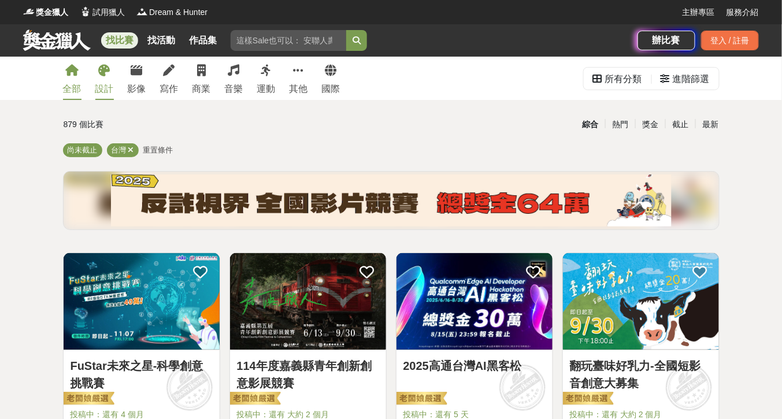
click at [104, 76] on icon at bounding box center [105, 71] width 12 height 12
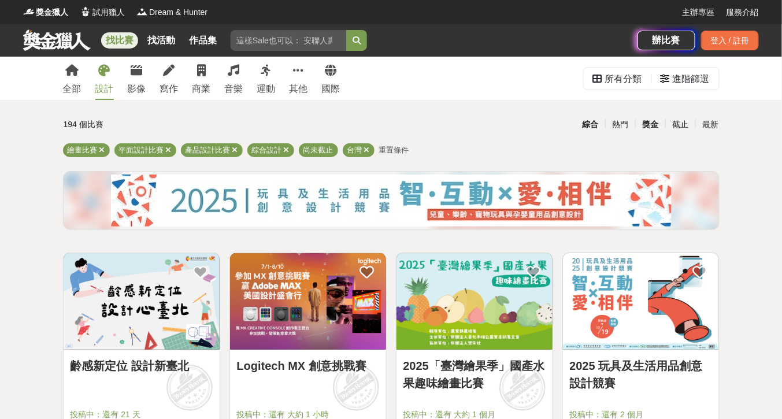
click at [648, 125] on div "獎金" at bounding box center [651, 125] width 30 height 20
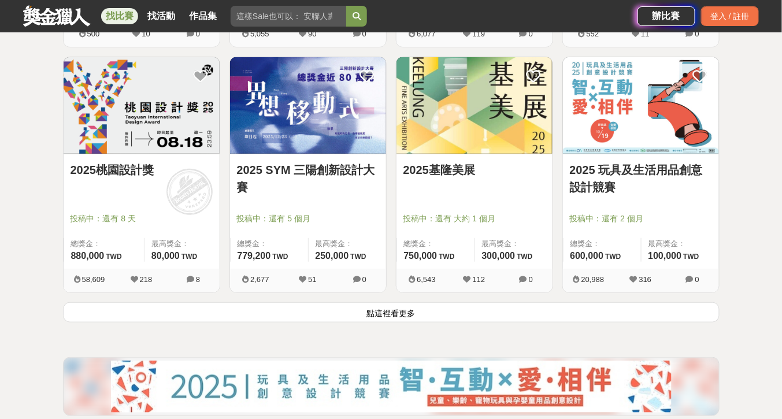
scroll to position [1426, 0]
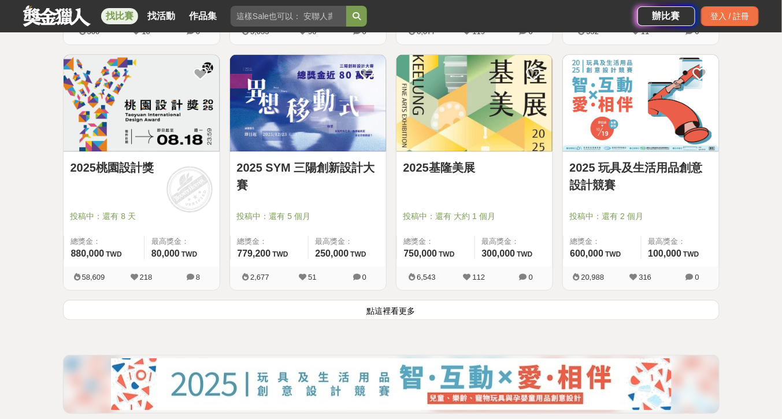
click at [501, 309] on button "點這裡看更多" at bounding box center [391, 310] width 657 height 20
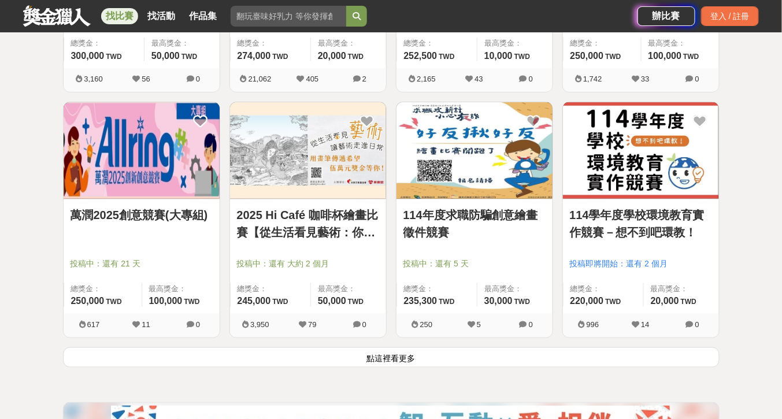
scroll to position [2853, 0]
click at [511, 355] on button "點這裡看更多" at bounding box center [391, 357] width 657 height 20
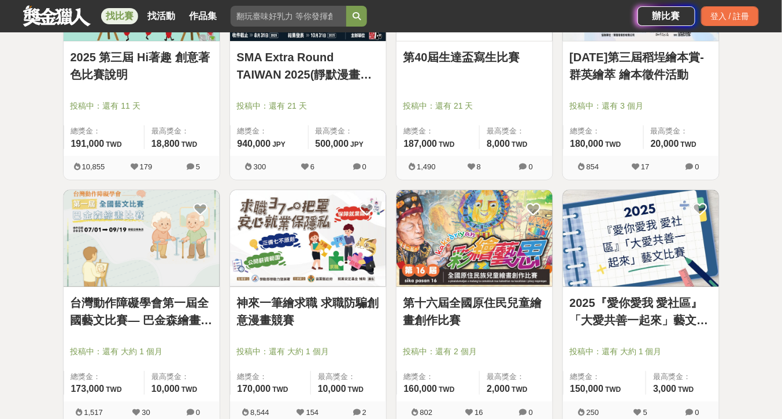
scroll to position [4337, 0]
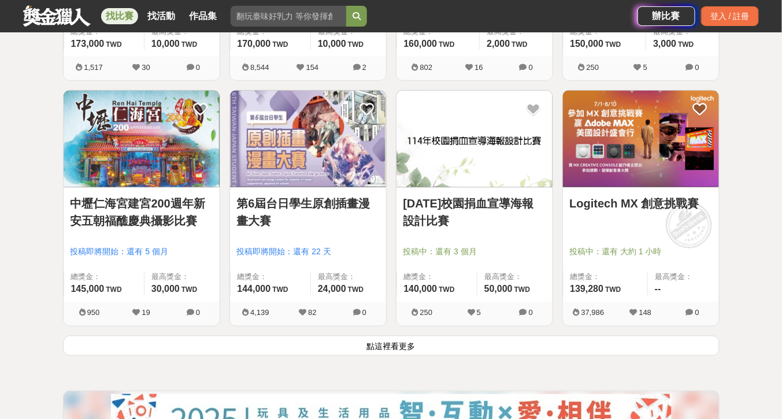
click at [603, 339] on button "點這裡看更多" at bounding box center [391, 346] width 657 height 20
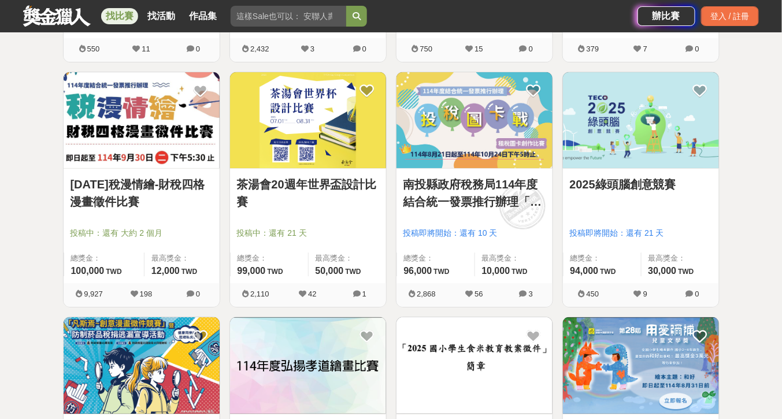
scroll to position [5091, 0]
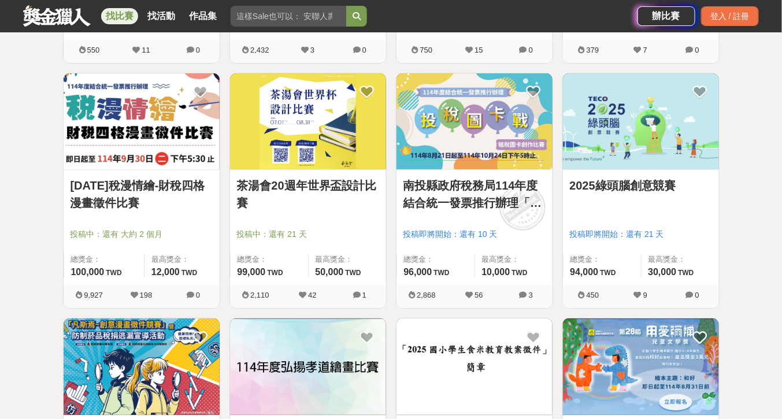
click at [338, 177] on link "茶湯會20週年世界盃設計比賽" at bounding box center [308, 194] width 142 height 35
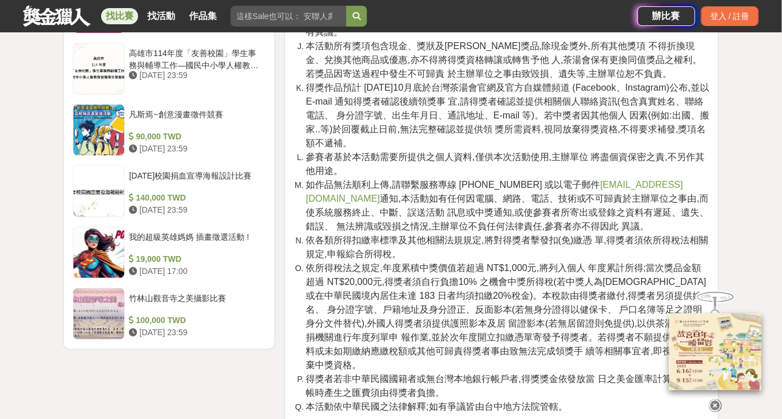
scroll to position [1406, 0]
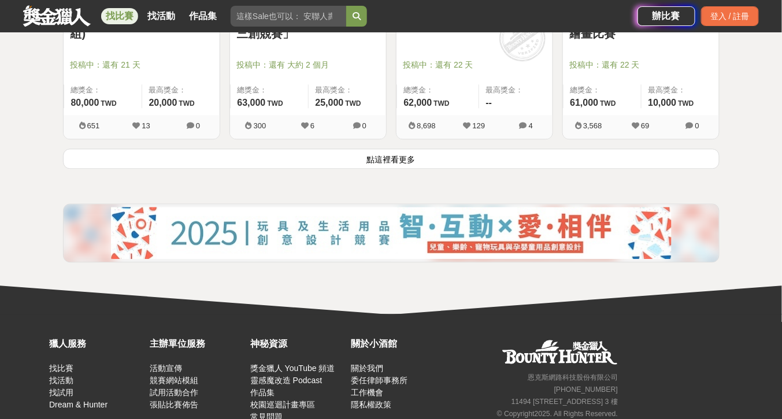
scroll to position [5998, 0]
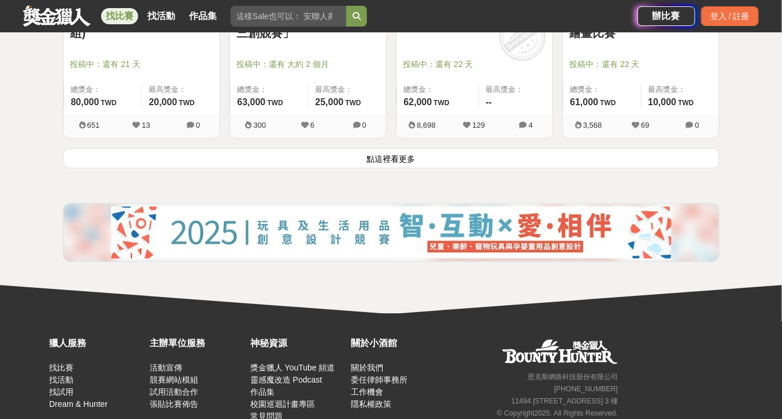
click at [706, 155] on button "點這裡看更多" at bounding box center [391, 158] width 657 height 20
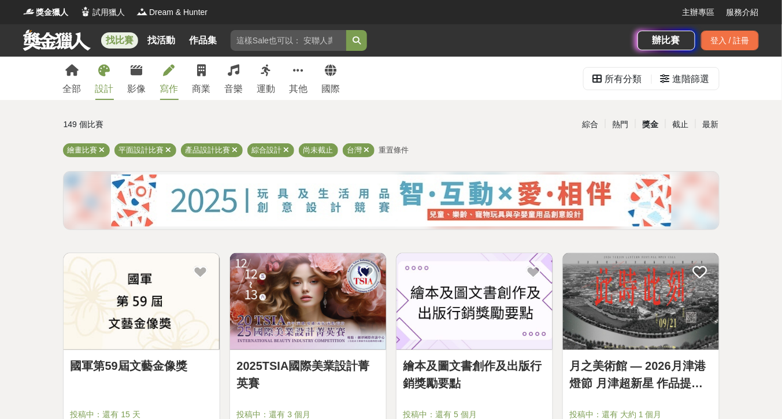
click at [165, 79] on link "寫作" at bounding box center [169, 78] width 19 height 43
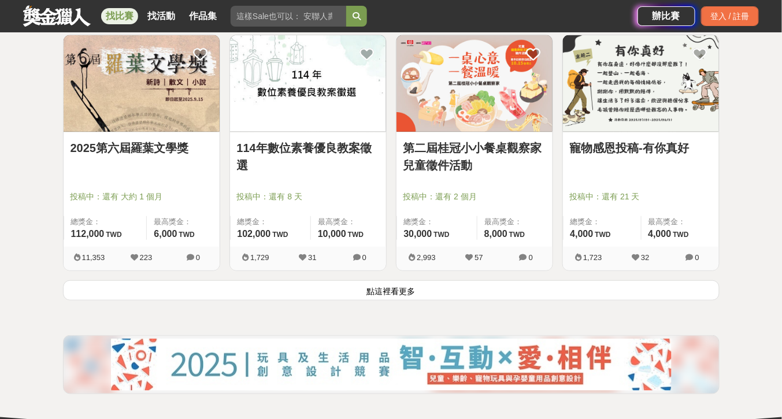
scroll to position [1446, 0]
click at [464, 288] on button "點這裡看更多" at bounding box center [391, 290] width 657 height 20
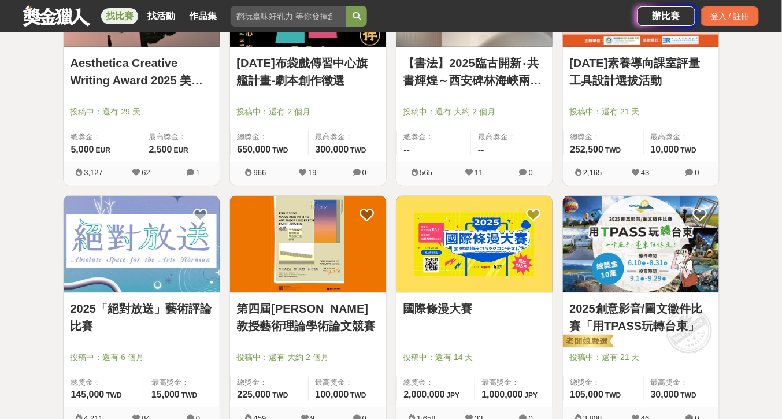
scroll to position [2834, 0]
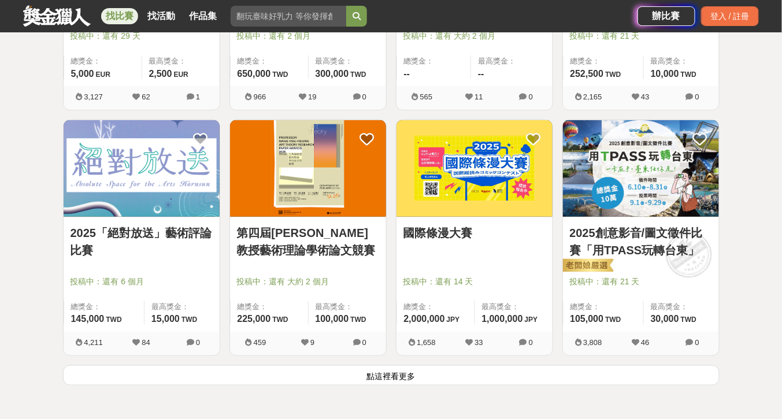
click at [355, 369] on button "點這裡看更多" at bounding box center [391, 375] width 657 height 20
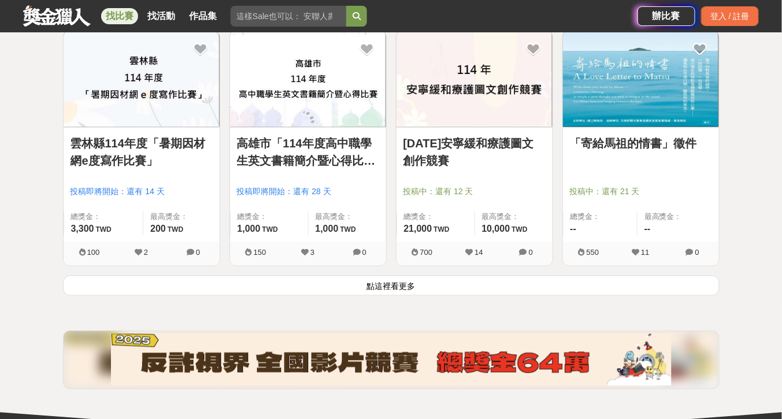
scroll to position [4407, 0]
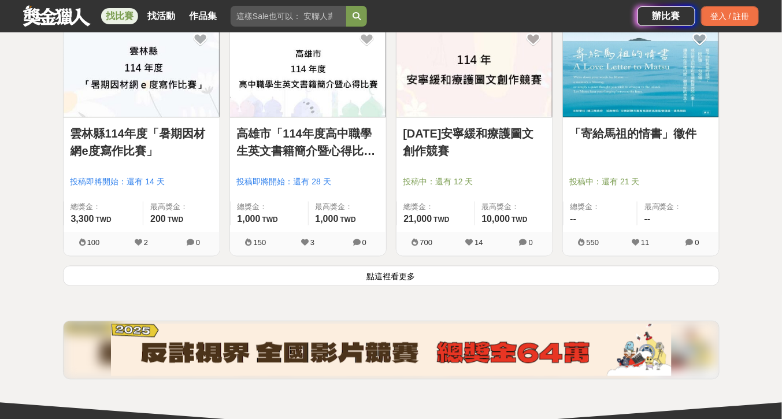
click at [263, 268] on button "點這裡看更多" at bounding box center [391, 276] width 657 height 20
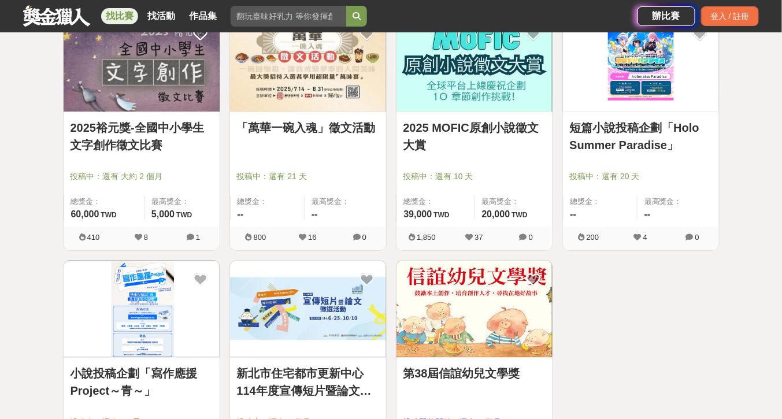
scroll to position [5151, 0]
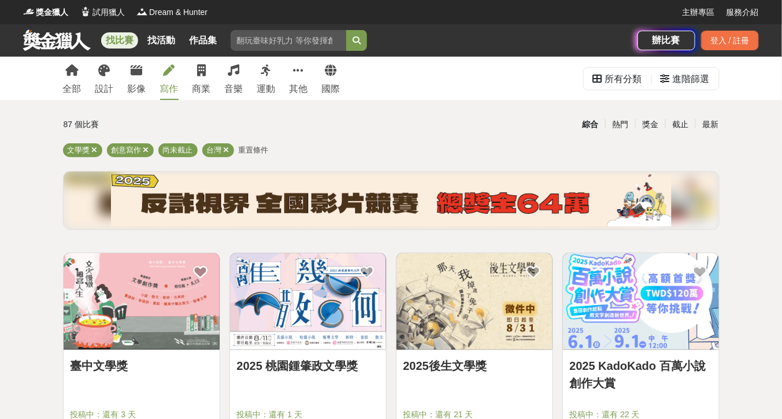
scroll to position [0, 0]
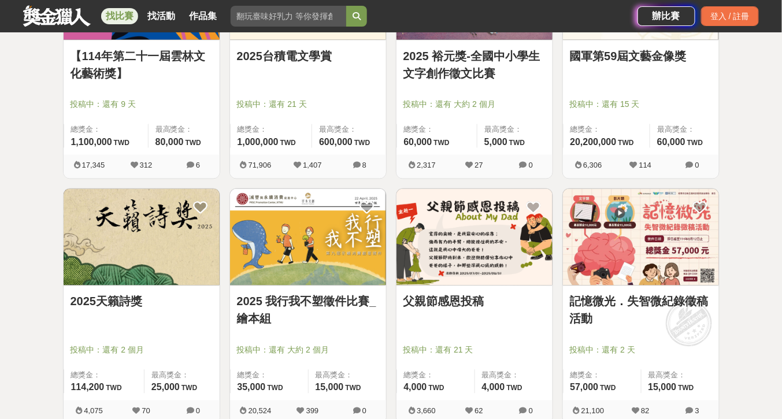
scroll to position [601, 0]
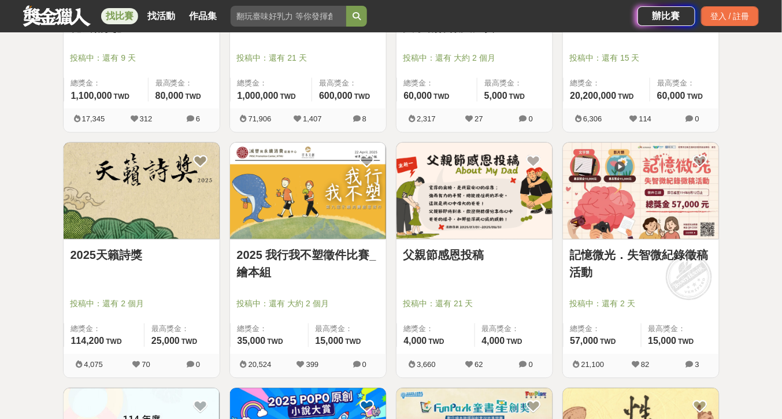
drag, startPoint x: 765, startPoint y: 349, endPoint x: 759, endPoint y: 345, distance: 7.5
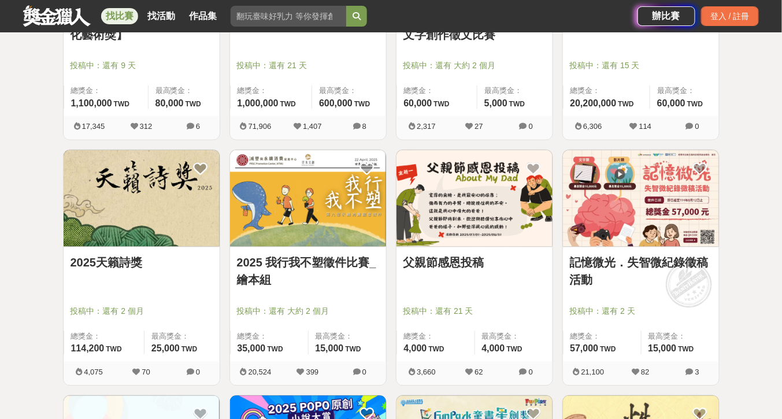
scroll to position [555, 0]
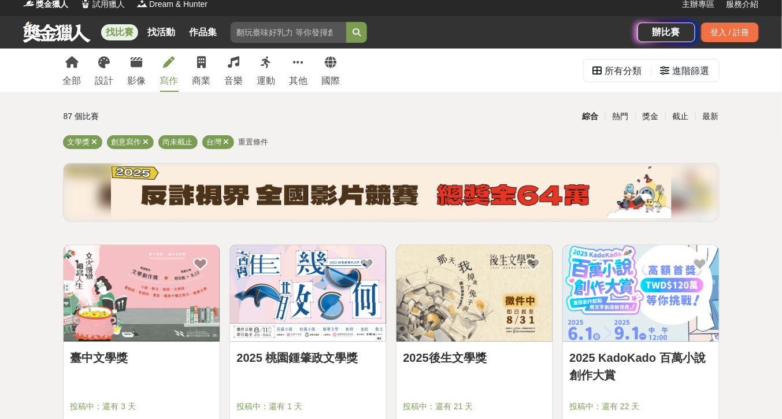
scroll to position [0, 0]
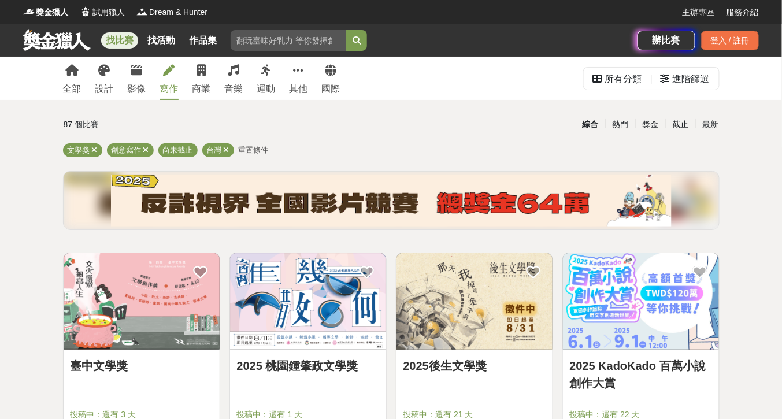
drag, startPoint x: 768, startPoint y: 168, endPoint x: 756, endPoint y: 132, distance: 37.9
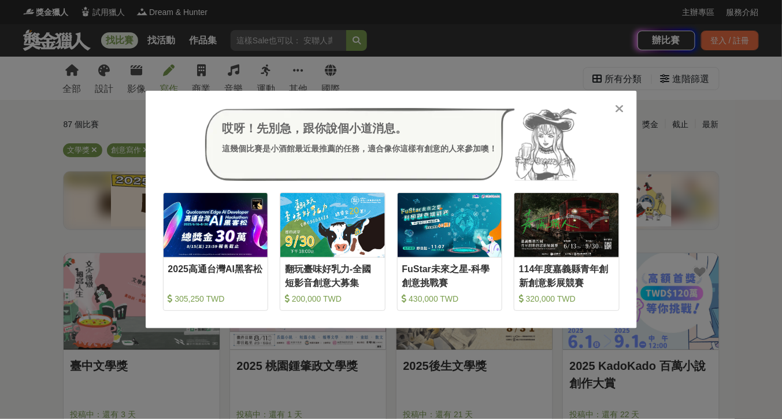
click at [618, 108] on icon at bounding box center [619, 109] width 9 height 12
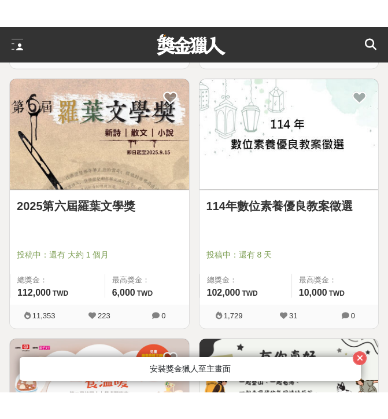
scroll to position [2915, 0]
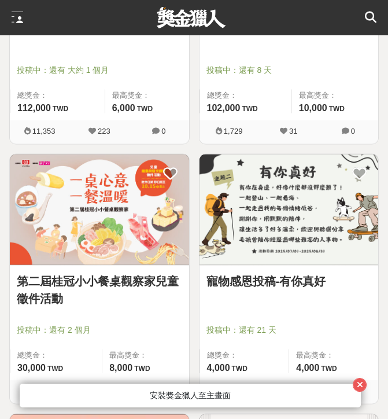
click at [367, 380] on div "1,723 32 0" at bounding box center [289, 392] width 179 height 24
click at [363, 386] on icon "button" at bounding box center [360, 385] width 6 height 8
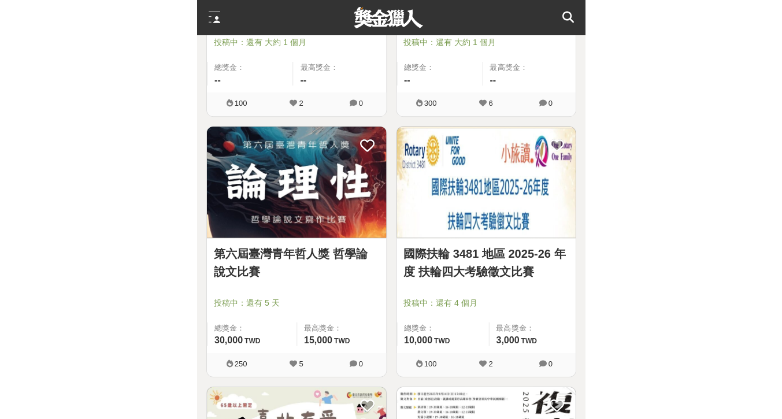
scroll to position [5532, 0]
